Goal: Information Seeking & Learning: Learn about a topic

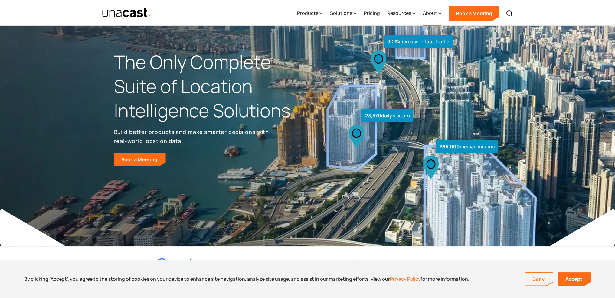
click at [432, 15] on div "About" at bounding box center [430, 12] width 14 height 7
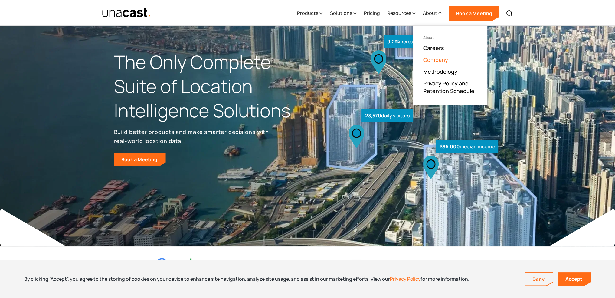
click at [440, 60] on link "Company" at bounding box center [435, 59] width 25 height 7
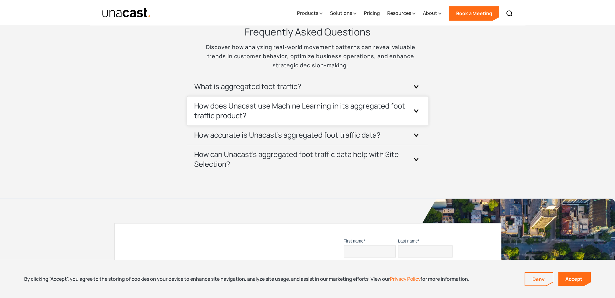
scroll to position [1265, 0]
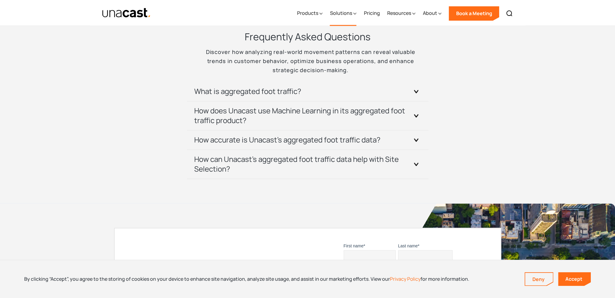
click at [344, 10] on div "Solutions" at bounding box center [341, 12] width 22 height 7
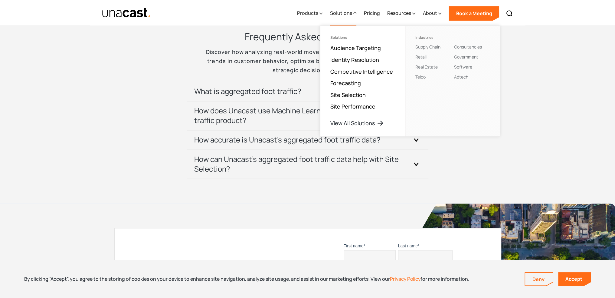
click at [536, 84] on section "Frequently Asked Questions Discover how analyzing real-world movement patterns …" at bounding box center [307, 104] width 615 height 197
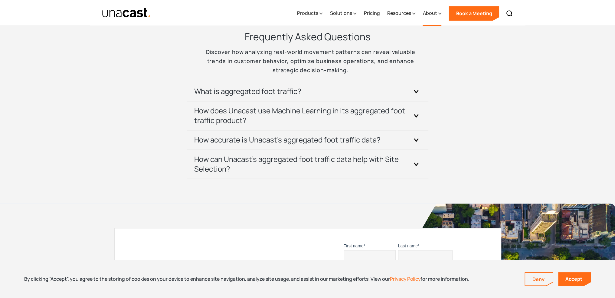
click at [433, 15] on div "About" at bounding box center [430, 12] width 14 height 7
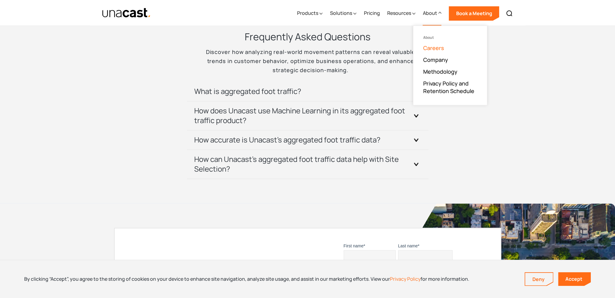
click at [442, 51] on link "Careers" at bounding box center [433, 47] width 21 height 7
